Goal: Navigation & Orientation: Find specific page/section

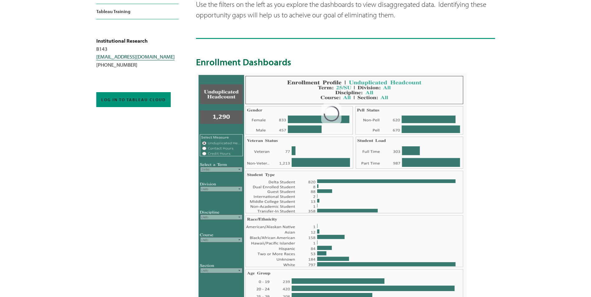
scroll to position [156, 0]
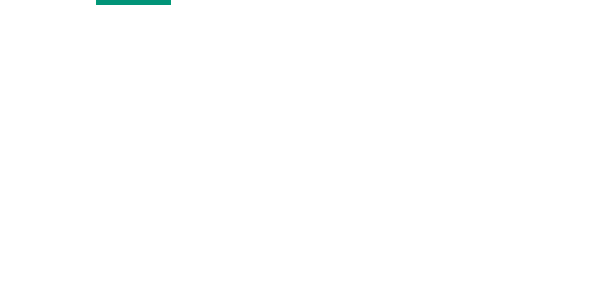
scroll to position [297, 0]
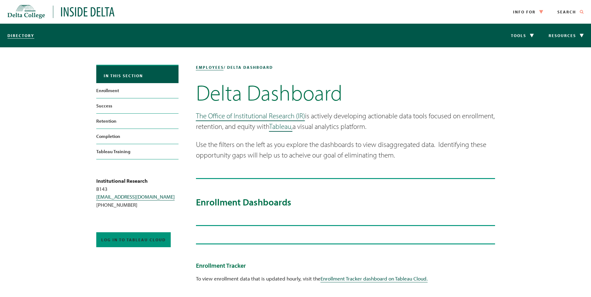
scroll to position [297, 0]
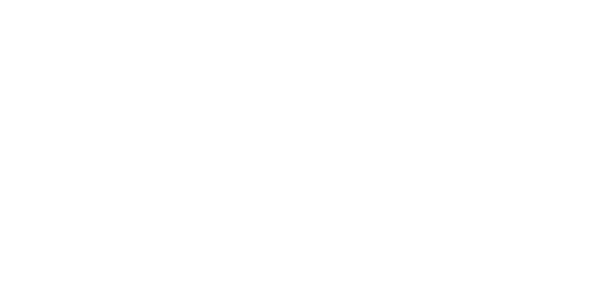
click at [33, 157] on article "In this section Enrollment Success Retention Completion Tableau Training employ…" at bounding box center [295, 197] width 591 height 894
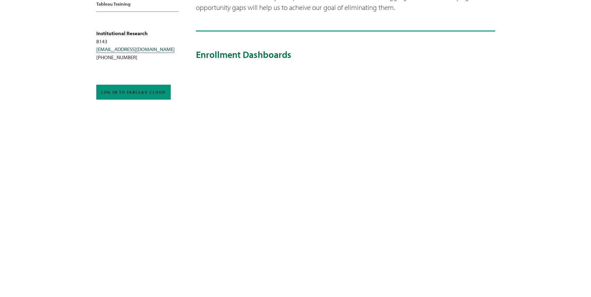
scroll to position [79, 0]
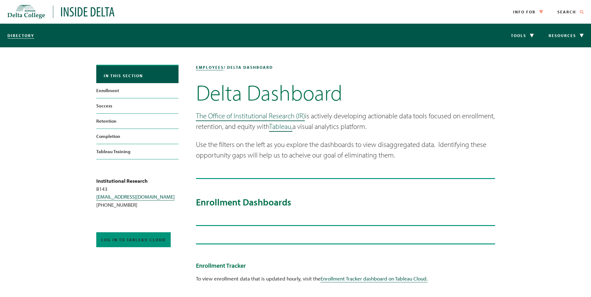
scroll to position [79, 0]
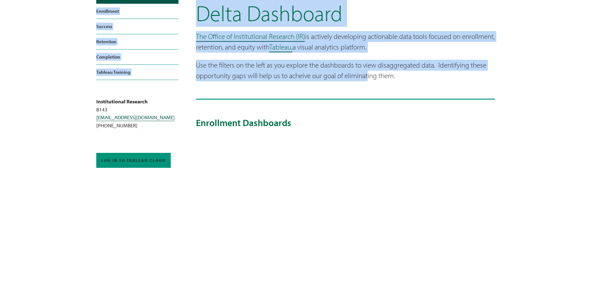
drag, startPoint x: 131, startPoint y: 26, endPoint x: 471, endPoint y: 103, distance: 348.7
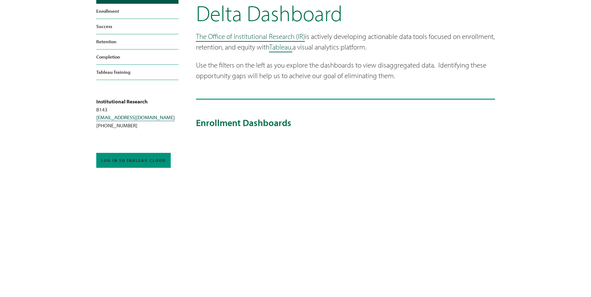
drag, startPoint x: 471, startPoint y: 103, endPoint x: 524, endPoint y: 166, distance: 82.6
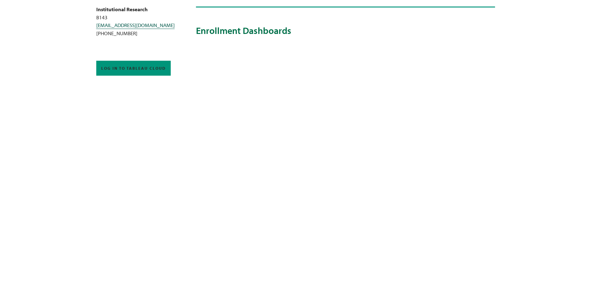
scroll to position [173, 0]
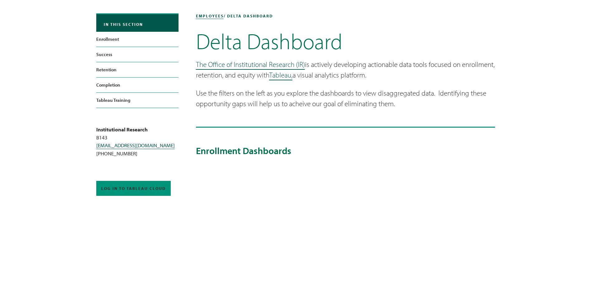
scroll to position [62, 0]
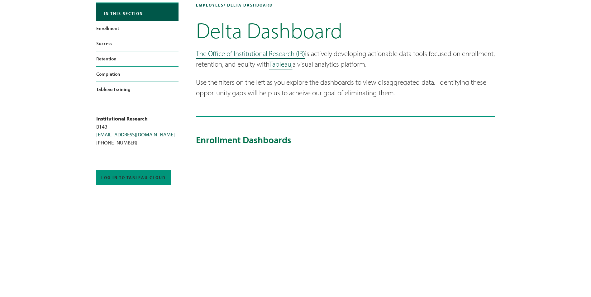
drag, startPoint x: 117, startPoint y: 213, endPoint x: 120, endPoint y: 218, distance: 5.4
click at [460, 55] on p "The Office of Institutional Research (IR) is actively developing actionable dat…" at bounding box center [345, 58] width 299 height 21
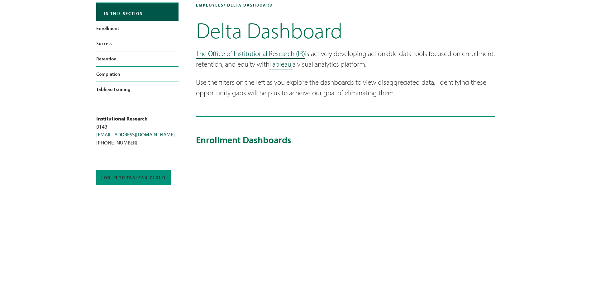
click at [458, 55] on p "The Office of Institutional Research (IR) is actively developing actionable dat…" at bounding box center [345, 58] width 299 height 21
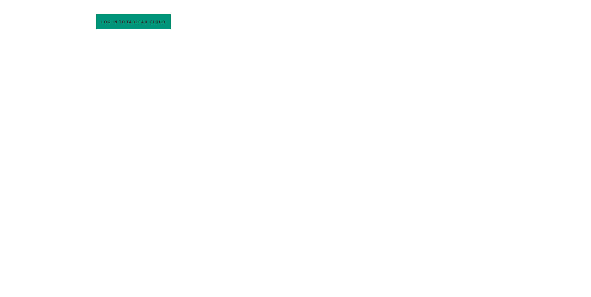
scroll to position [249, 0]
drag, startPoint x: 548, startPoint y: 239, endPoint x: 546, endPoint y: 246, distance: 7.2
click at [548, 239] on article "In this section Enrollment Success Retention Completion Tableau Training employ…" at bounding box center [295, 245] width 591 height 894
click at [545, 247] on article "In this section Enrollment Success Retention Completion Tableau Training employ…" at bounding box center [295, 245] width 591 height 894
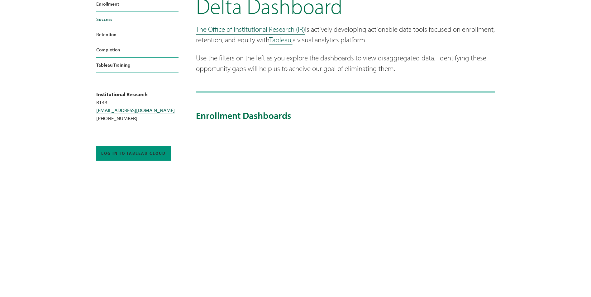
scroll to position [31, 0]
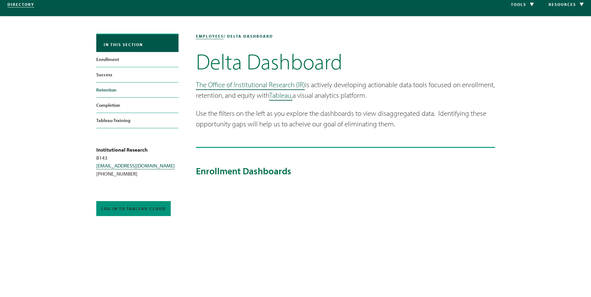
click at [117, 88] on link "Retention" at bounding box center [137, 90] width 82 height 15
